Goal: Check status: Check status

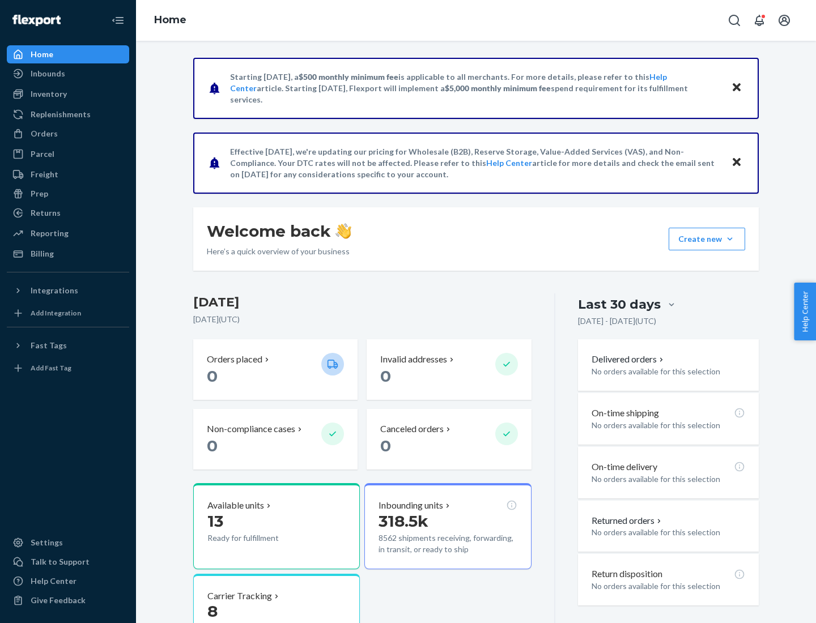
click at [730, 239] on button "Create new Create new inbound Create new order Create new product" at bounding box center [707, 239] width 76 height 23
click at [39, 194] on div "Prep" at bounding box center [40, 193] width 18 height 11
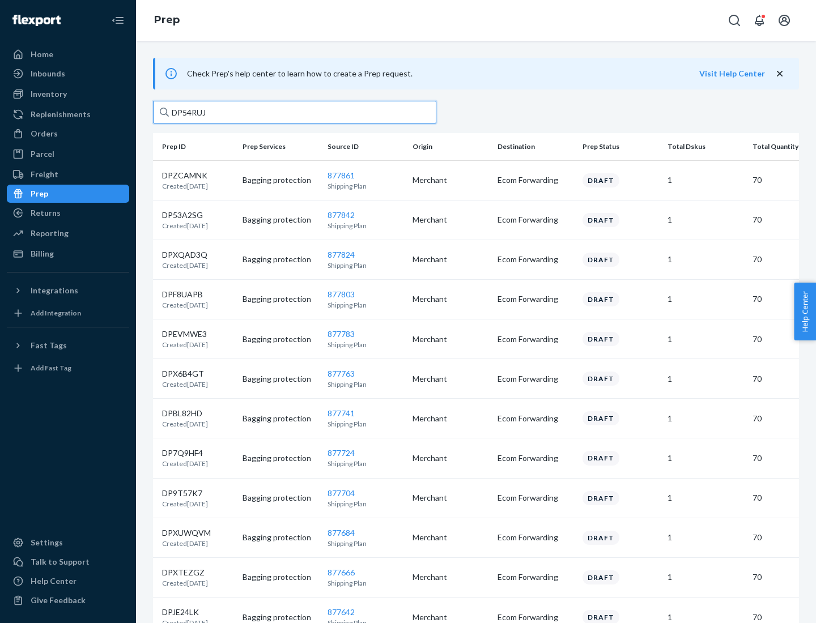
type input "DP54RUJL"
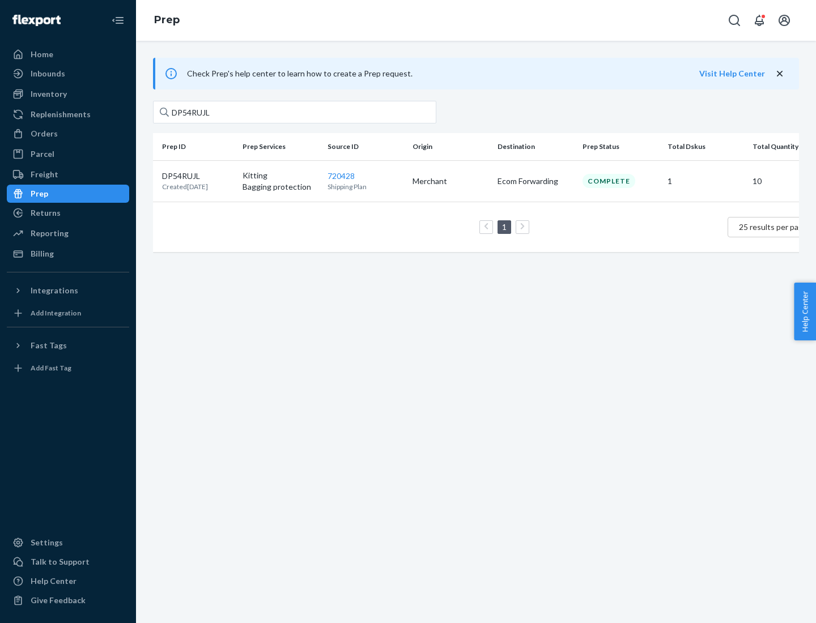
click at [198, 175] on p "DP54RUJL" at bounding box center [185, 176] width 46 height 11
